Goal: Check status: Check status

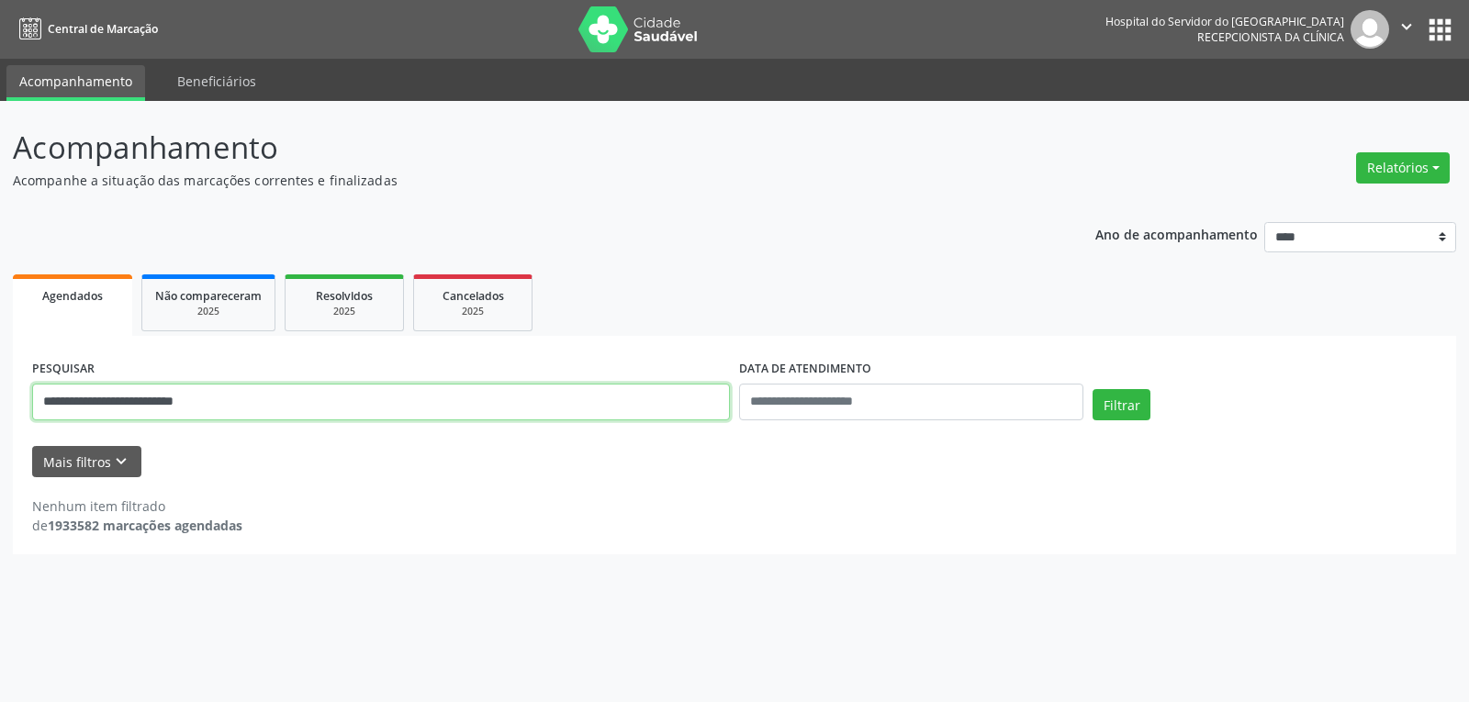
drag, startPoint x: 307, startPoint y: 397, endPoint x: 0, endPoint y: 406, distance: 307.6
click at [0, 406] on div "**********" at bounding box center [734, 401] width 1469 height 601
type input "**********"
click at [1092, 389] on button "Filtrar" at bounding box center [1121, 404] width 58 height 31
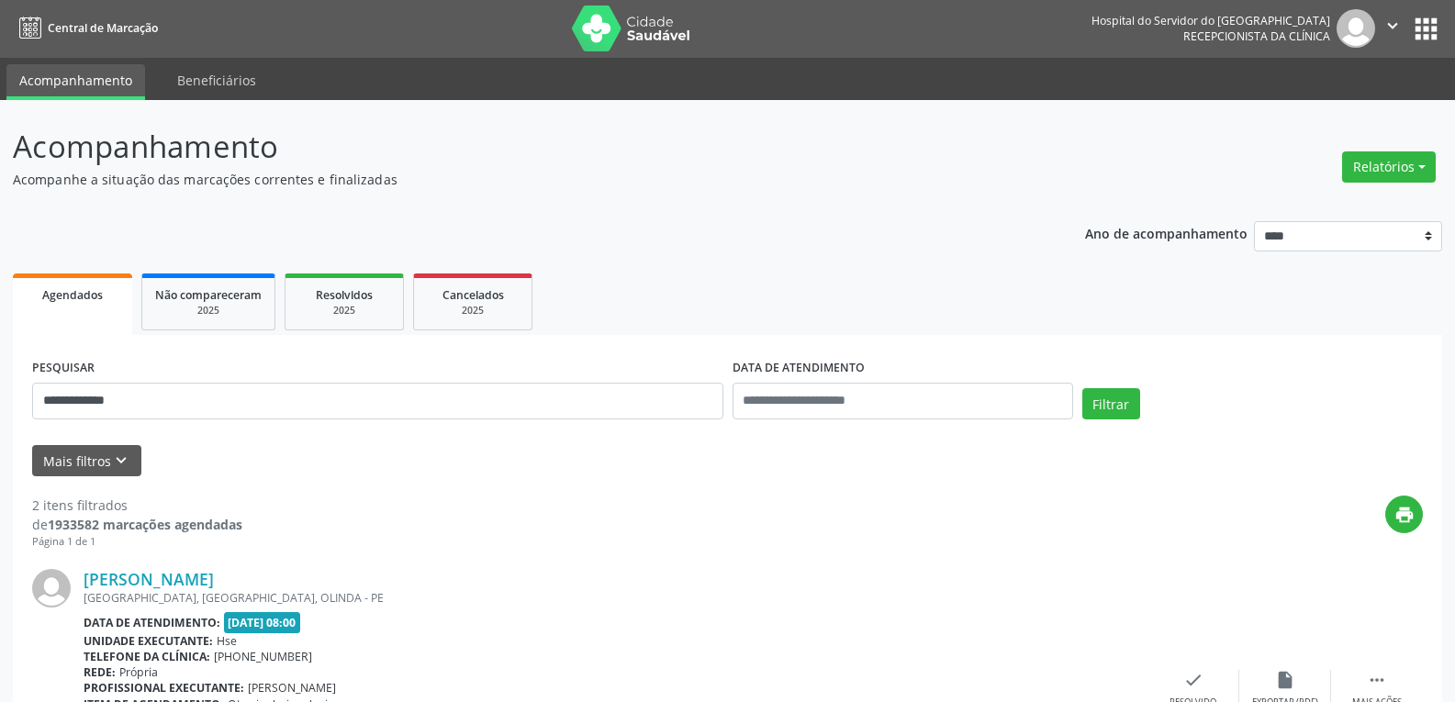
scroll to position [441, 0]
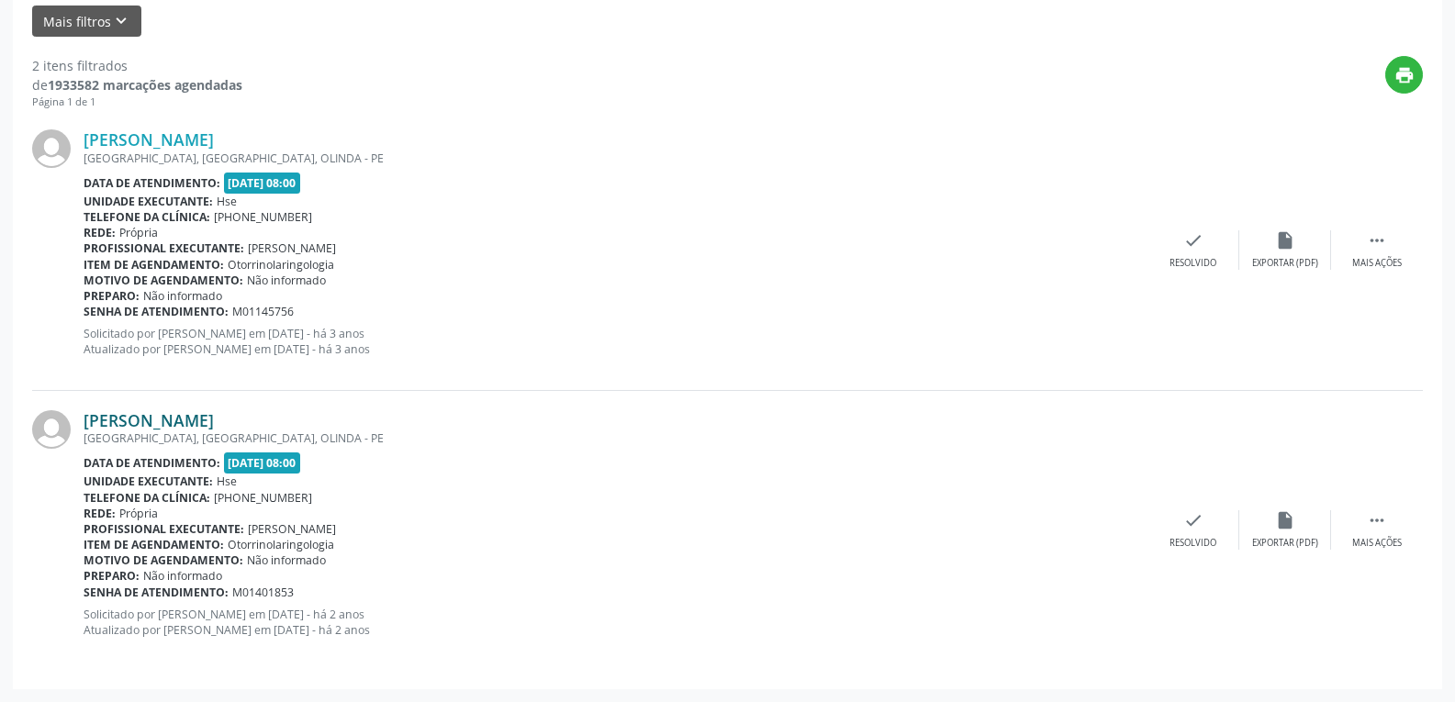
click at [144, 424] on link "[PERSON_NAME]" at bounding box center [149, 420] width 130 height 20
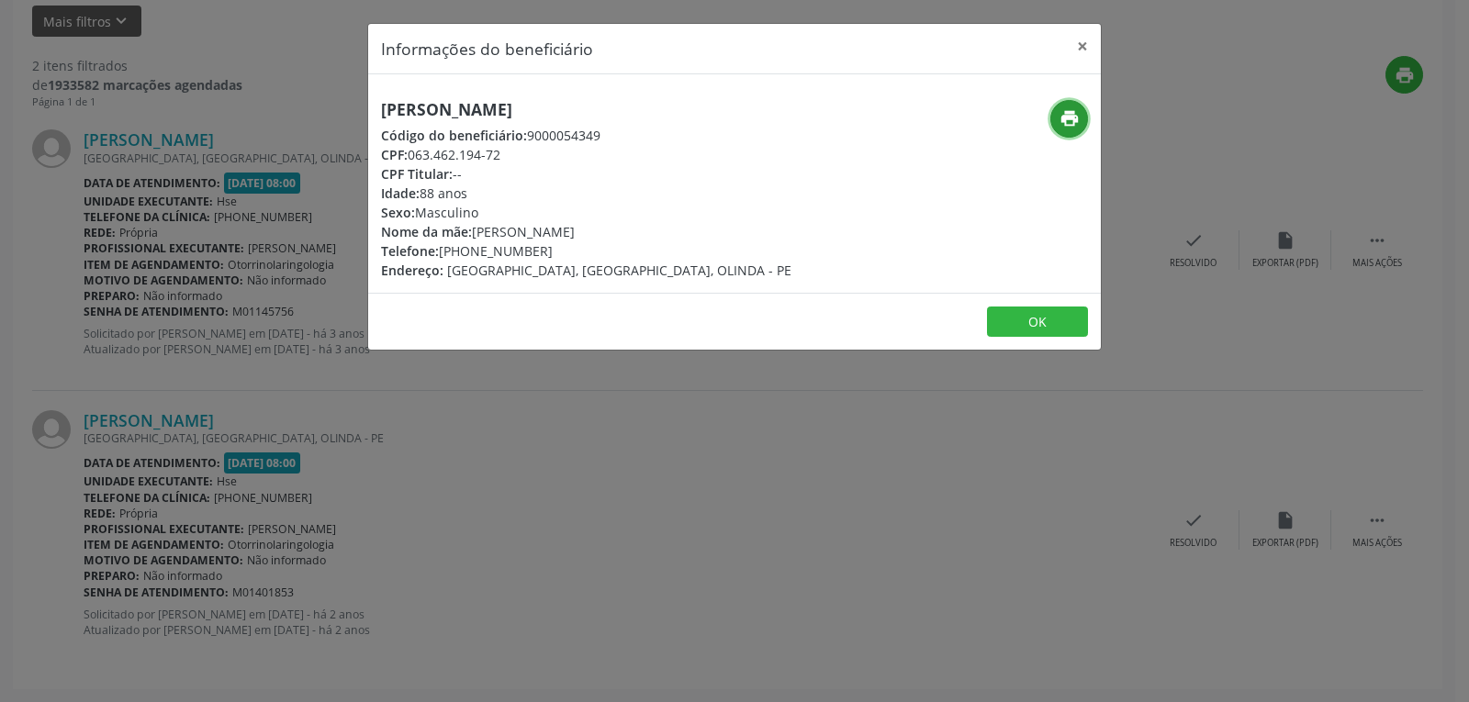
click at [1065, 121] on icon "print" at bounding box center [1069, 118] width 20 height 20
drag, startPoint x: 409, startPoint y: 153, endPoint x: 549, endPoint y: 146, distance: 139.7
click at [549, 146] on div "CPF: 063.462.194-72" at bounding box center [586, 154] width 410 height 19
copy div "063.462.194-72"
drag, startPoint x: 616, startPoint y: 253, endPoint x: 634, endPoint y: 250, distance: 18.7
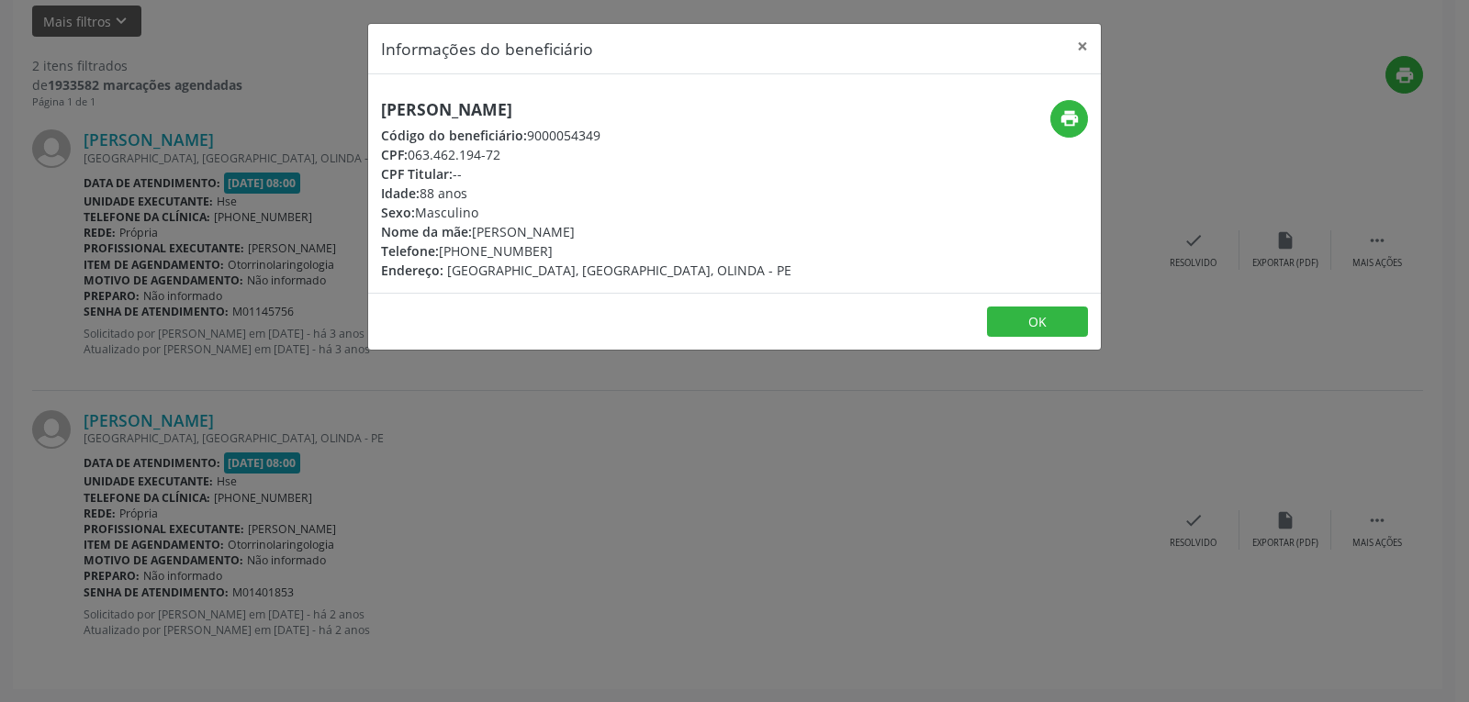
click at [634, 250] on div "Telefone: [PHONE_NUMBER]" at bounding box center [586, 250] width 410 height 19
copy div "98679-4532"
click at [1086, 38] on button "×" at bounding box center [1082, 46] width 37 height 45
